Goal: Find specific page/section: Find specific page/section

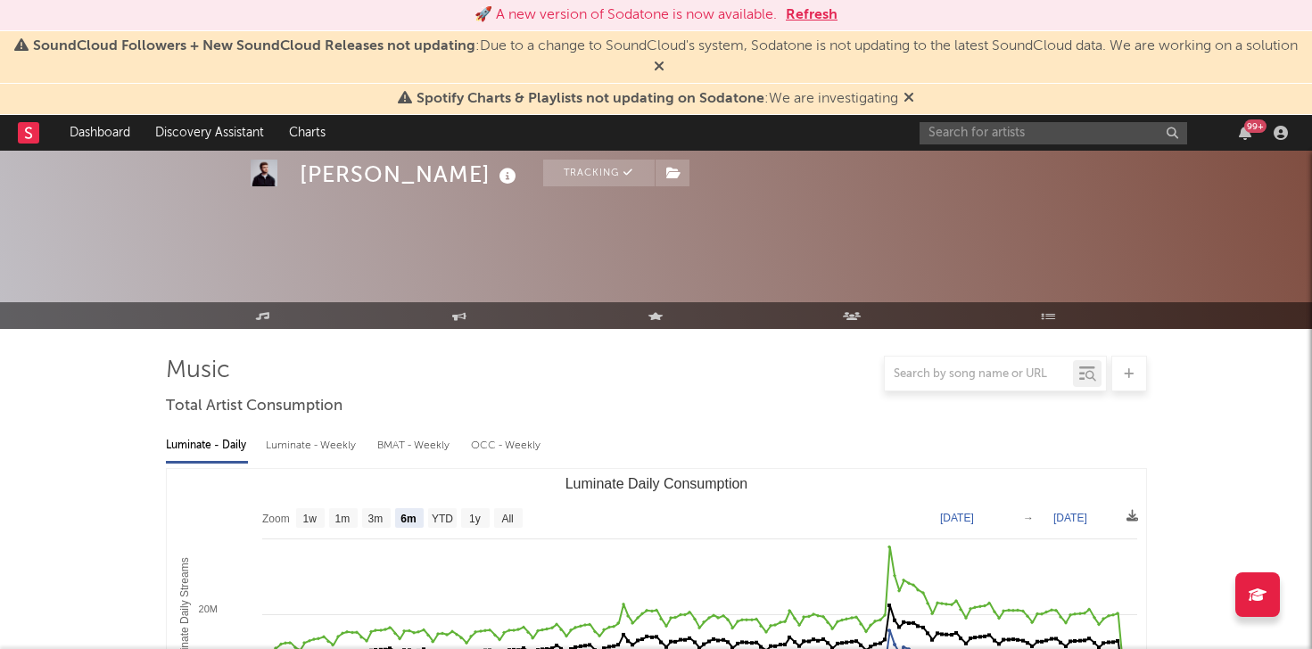
select select "6m"
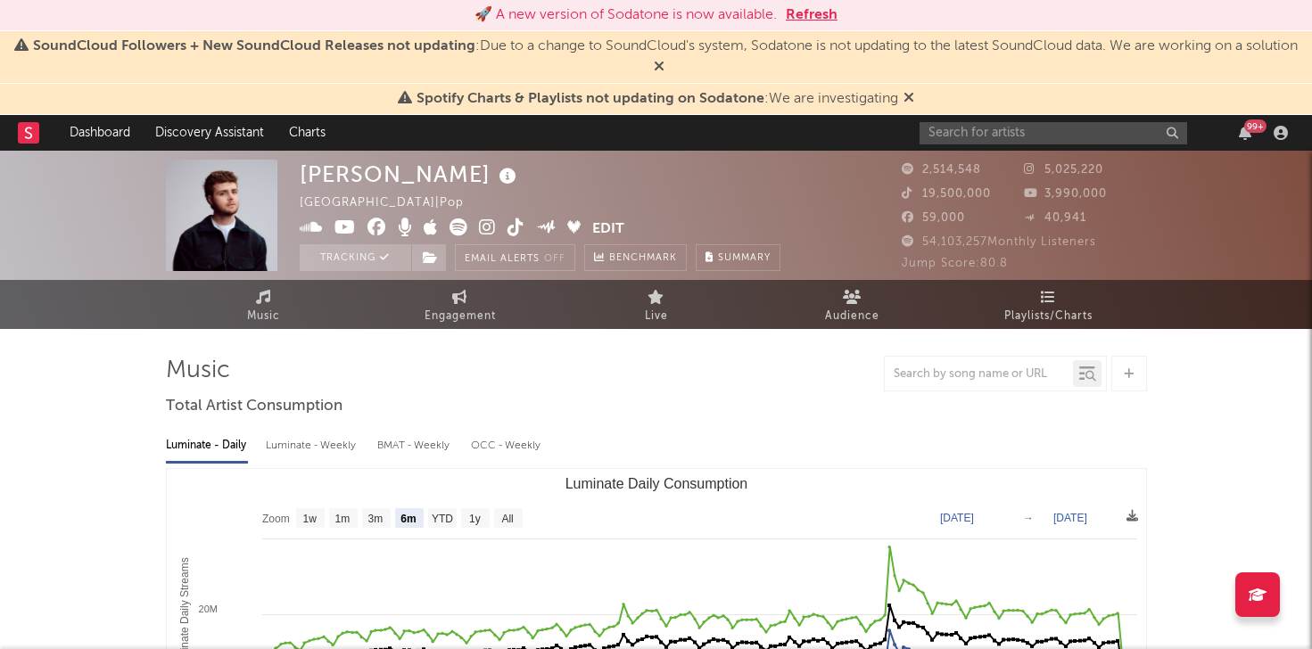
click at [810, 12] on button "Refresh" at bounding box center [812, 14] width 52 height 21
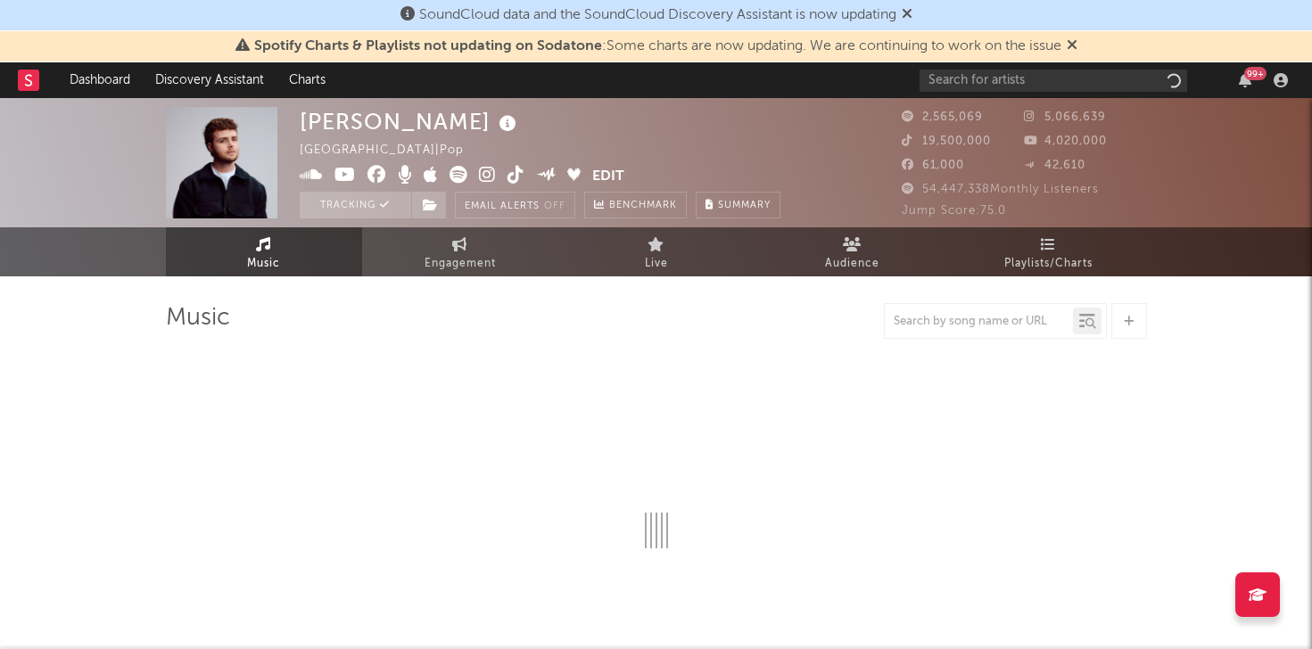
select select "6m"
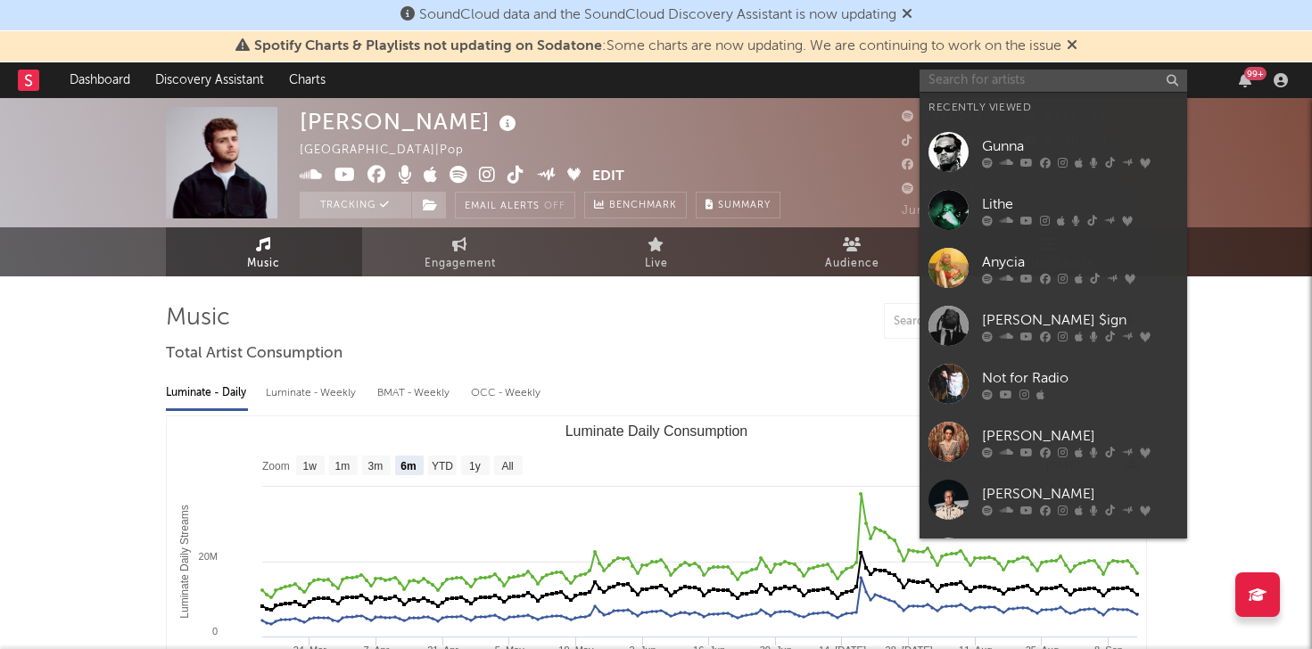
click at [984, 86] on input "text" at bounding box center [1053, 81] width 268 height 22
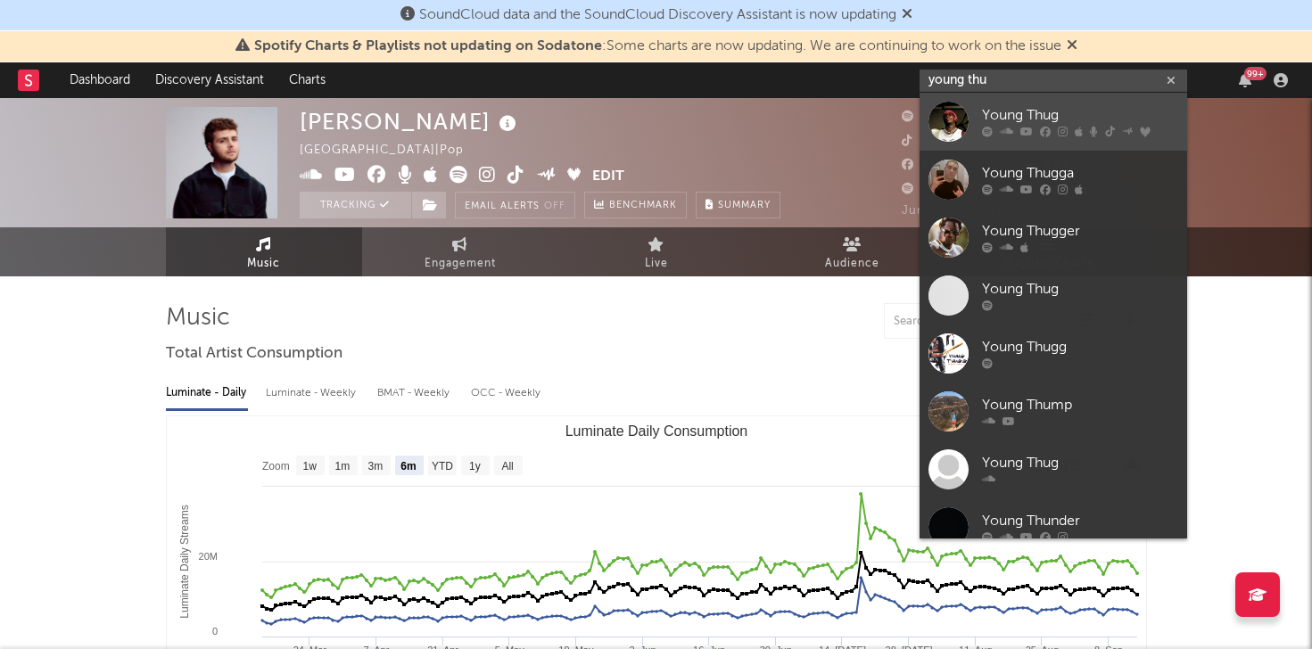
type input "young thu"
click at [1048, 102] on link "Young Thug" at bounding box center [1053, 122] width 268 height 58
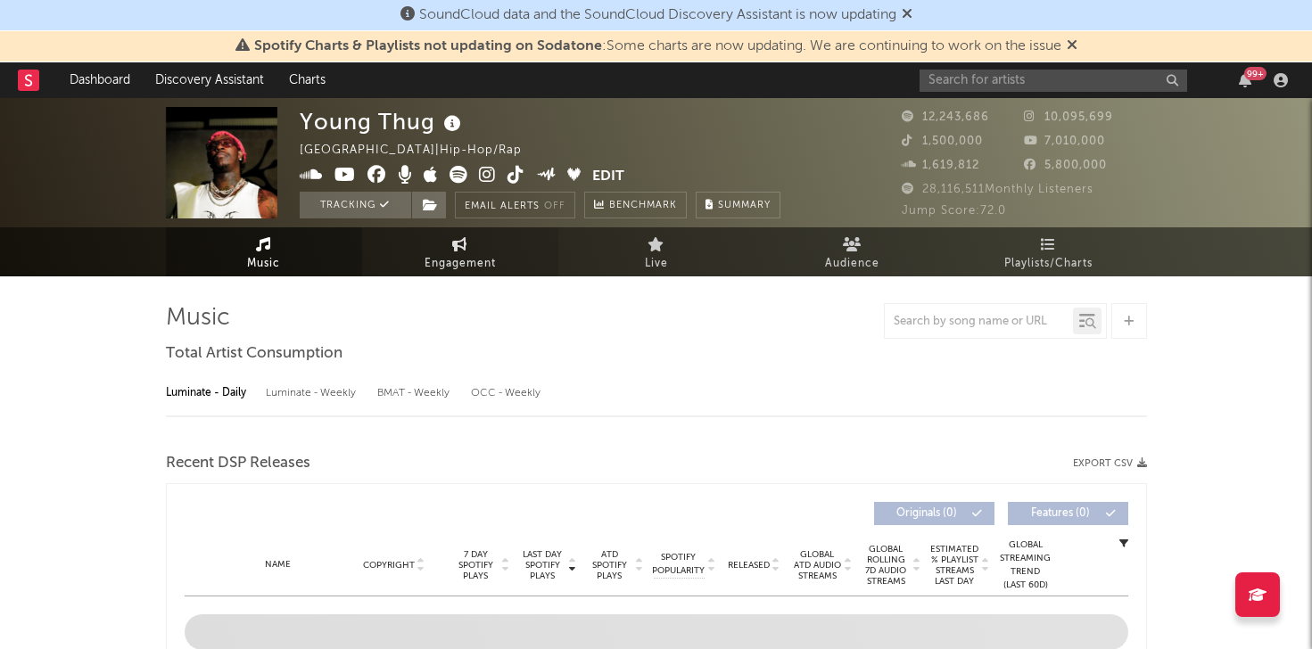
select select "6m"
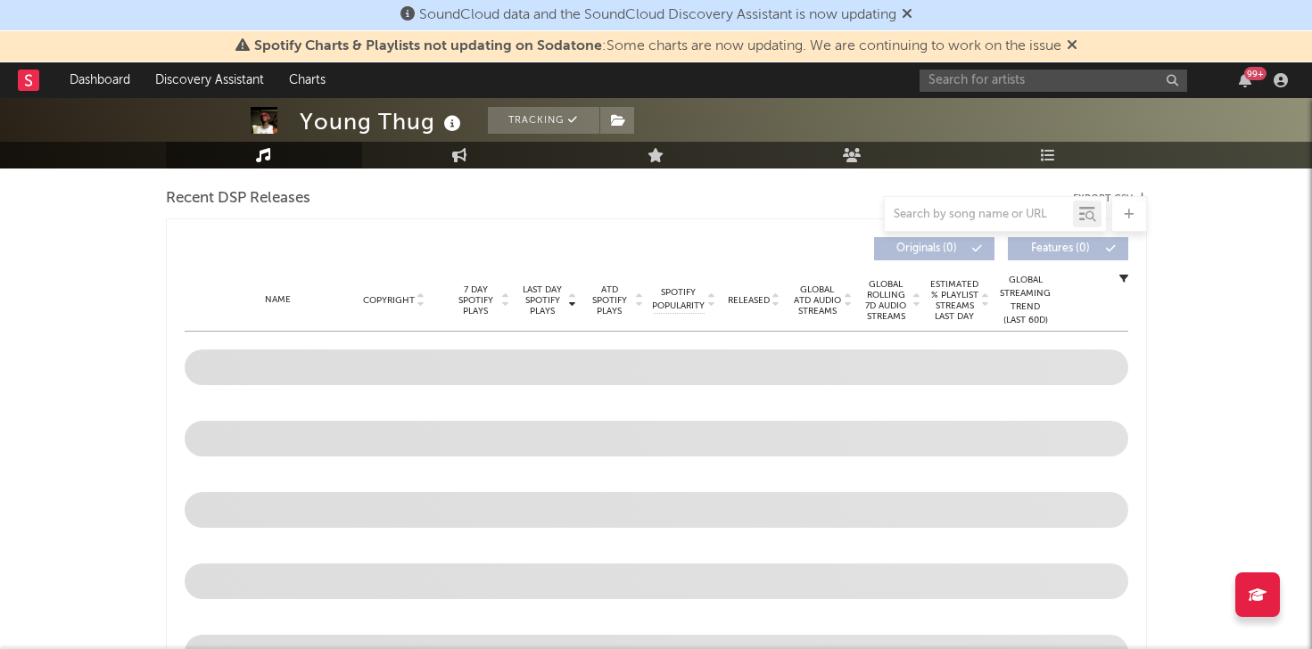
scroll to position [612, 0]
